Goal: Find contact information: Find contact information

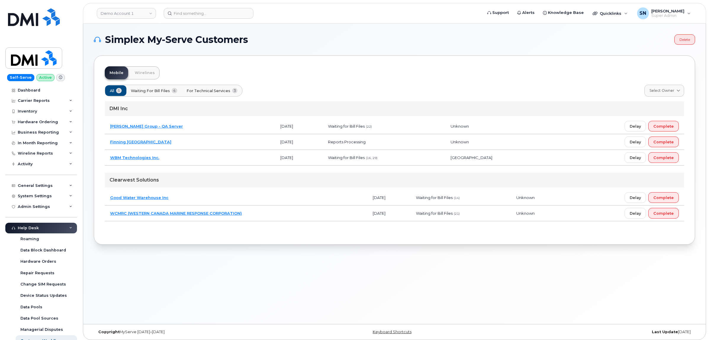
click at [75, 22] on div "Self-Serve Active Dashboard Carrier Reports Monthly Billing Data Daily Data Poo…" at bounding box center [40, 170] width 80 height 340
click at [103, 13] on link "Demo Account 1" at bounding box center [126, 13] width 59 height 11
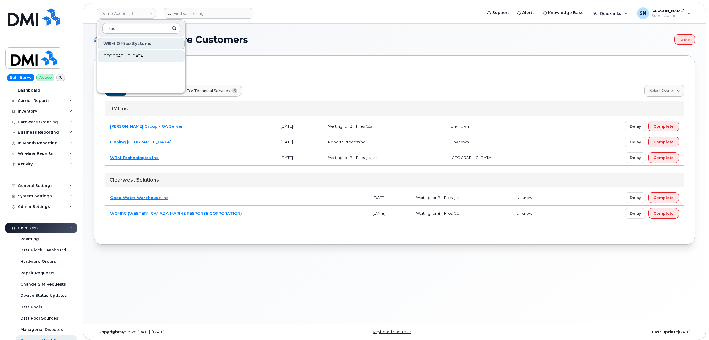
type input "sas"
click at [121, 54] on span "Saskatoon Health Region" at bounding box center [123, 56] width 42 height 6
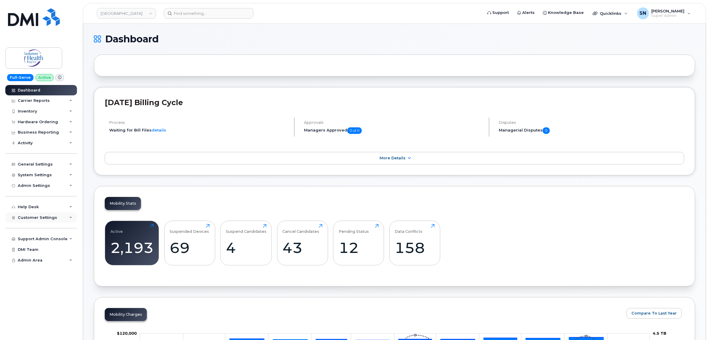
click at [56, 219] on div "Customer Settings" at bounding box center [41, 217] width 72 height 11
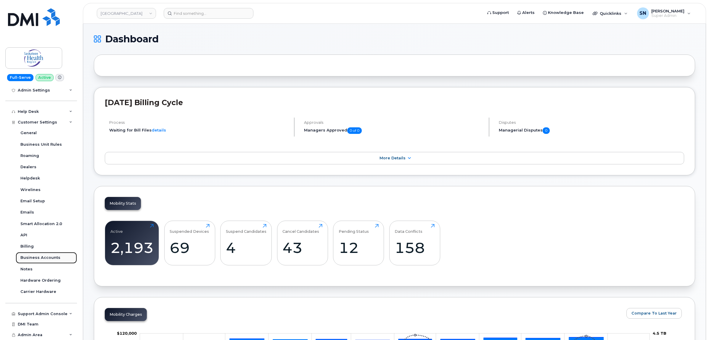
click at [58, 257] on link "Business Accounts" at bounding box center [46, 257] width 61 height 11
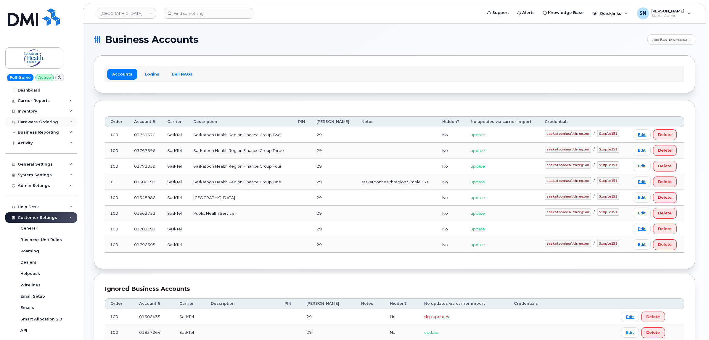
click at [35, 123] on div "Hardware Ordering" at bounding box center [38, 122] width 40 height 5
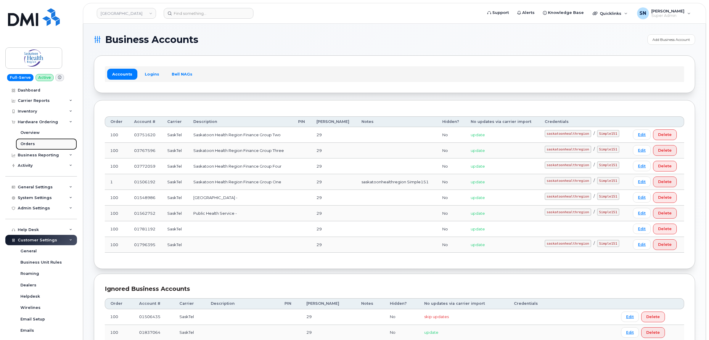
click at [34, 142] on link "Orders" at bounding box center [46, 143] width 61 height 11
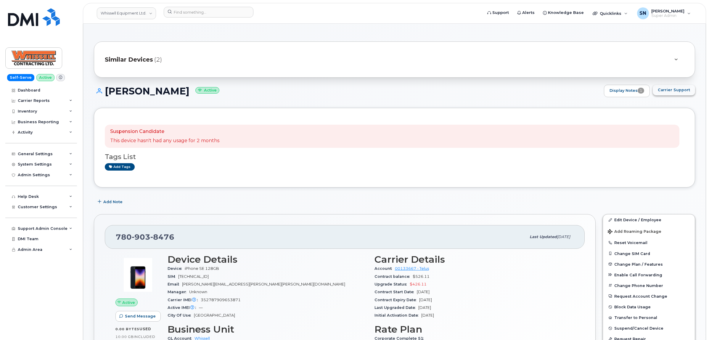
click at [672, 87] on button "Carrier Support" at bounding box center [674, 90] width 42 height 11
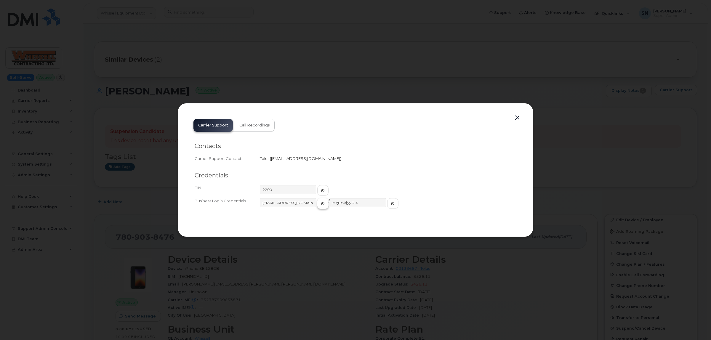
click at [321, 203] on icon "button" at bounding box center [323, 204] width 4 height 4
click at [391, 202] on icon "button" at bounding box center [393, 204] width 4 height 4
click at [518, 119] on button "button" at bounding box center [517, 118] width 9 height 8
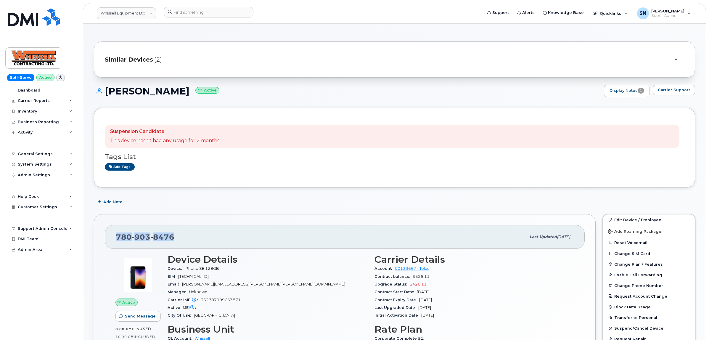
drag, startPoint x: 117, startPoint y: 236, endPoint x: 172, endPoint y: 241, distance: 55.0
click at [172, 241] on span "780 903 8476" at bounding box center [145, 237] width 59 height 9
copy span "780 903 8476"
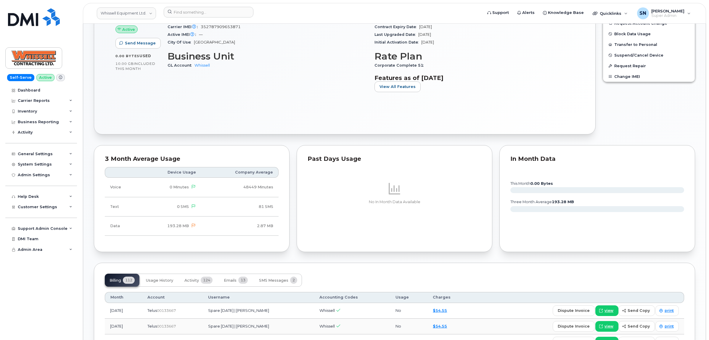
scroll to position [370, 0]
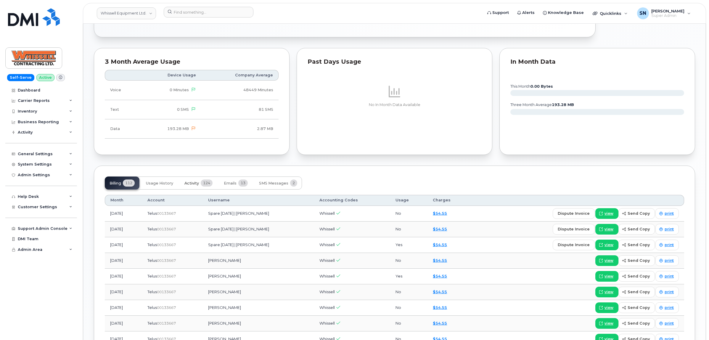
click at [200, 185] on button "Activity 124" at bounding box center [199, 183] width 38 height 13
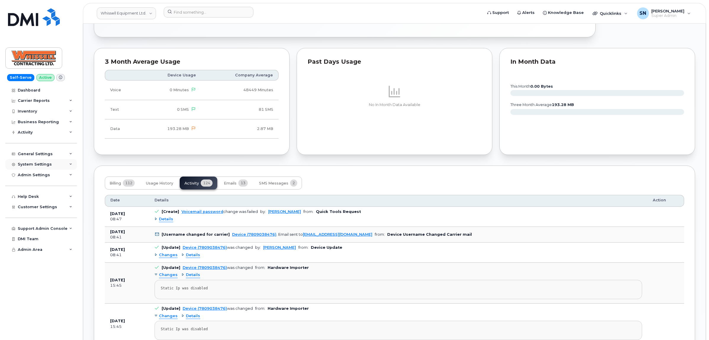
click at [42, 168] on div "System Settings" at bounding box center [41, 164] width 72 height 11
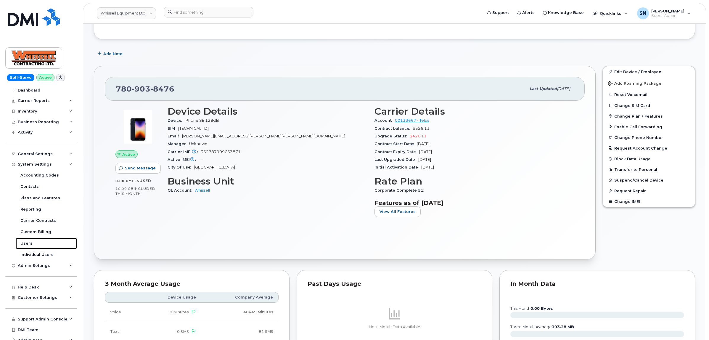
scroll to position [0, 0]
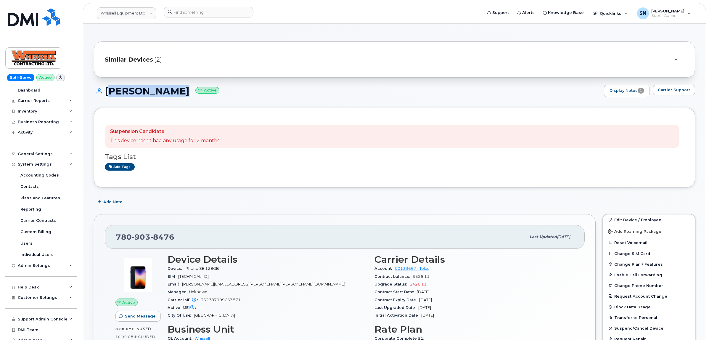
drag, startPoint x: 107, startPoint y: 88, endPoint x: 167, endPoint y: 95, distance: 61.1
click at [167, 95] on h1 "Allan Hanlon Active" at bounding box center [347, 91] width 507 height 10
copy h1 "Allan Hanlon"
drag, startPoint x: 123, startPoint y: 236, endPoint x: 174, endPoint y: 238, distance: 50.4
click at [174, 238] on div "780 903 8476 Last updated Sep 24, 2025" at bounding box center [345, 237] width 480 height 24
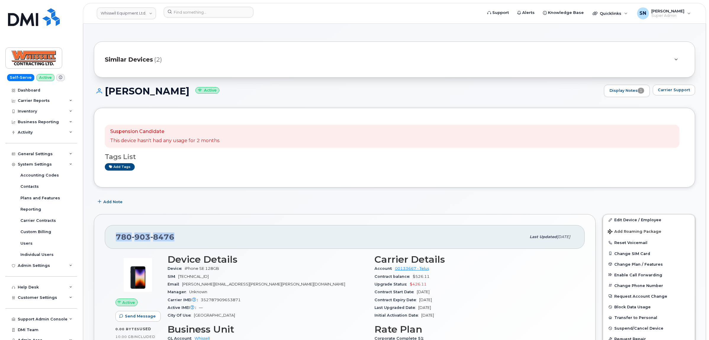
copy span "780 903 8476"
click at [119, 11] on link "Whissell Equipment Ltd." at bounding box center [126, 13] width 59 height 12
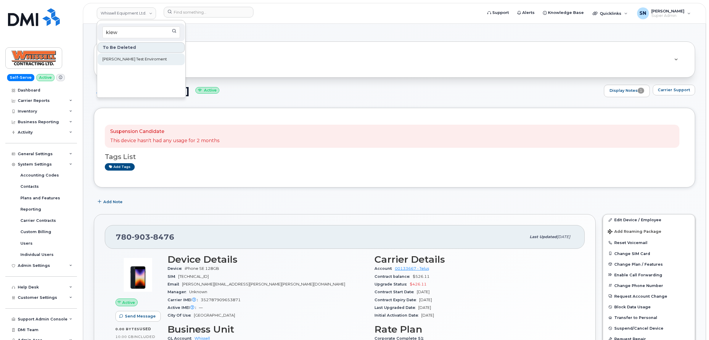
type input "kiew"
click at [136, 59] on span "Kiewit Test Enviroment" at bounding box center [134, 59] width 65 height 6
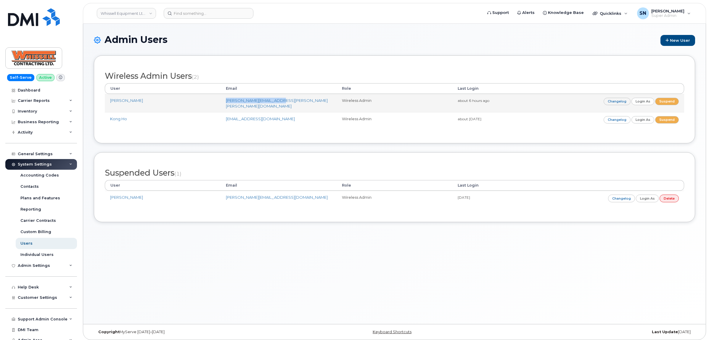
drag, startPoint x: 224, startPoint y: 101, endPoint x: 279, endPoint y: 102, distance: 54.5
click at [279, 102] on td "[PERSON_NAME][EMAIL_ADDRESS][PERSON_NAME][PERSON_NAME][DOMAIN_NAME]" at bounding box center [279, 103] width 116 height 18
copy link "[PERSON_NAME][EMAIL_ADDRESS][PERSON_NAME][PERSON_NAME][DOMAIN_NAME]"
